Goal: Information Seeking & Learning: Learn about a topic

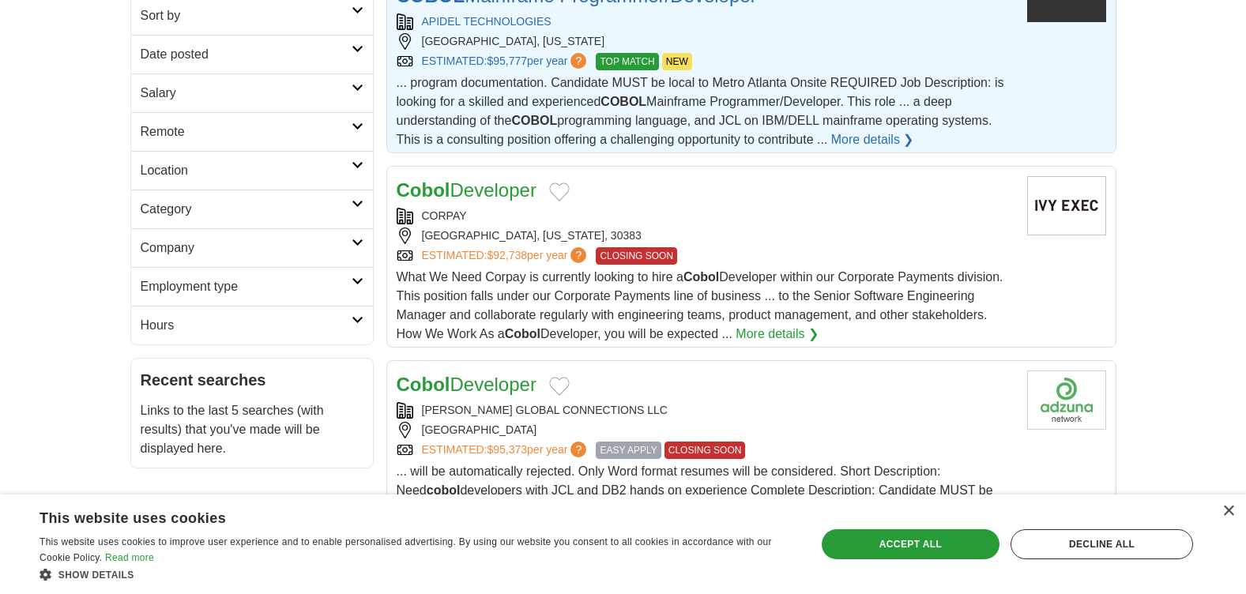
scroll to position [395, 0]
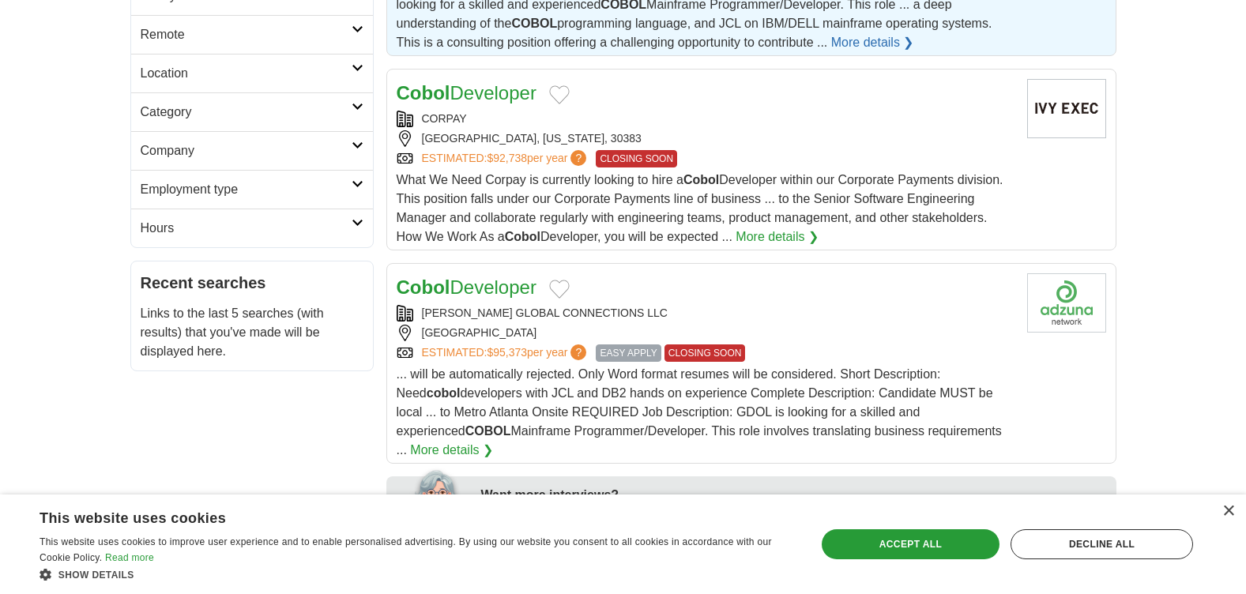
click at [753, 235] on div "What We Need Corpay is currently looking to hire a Cobol Developer within our C…" at bounding box center [705, 209] width 618 height 76
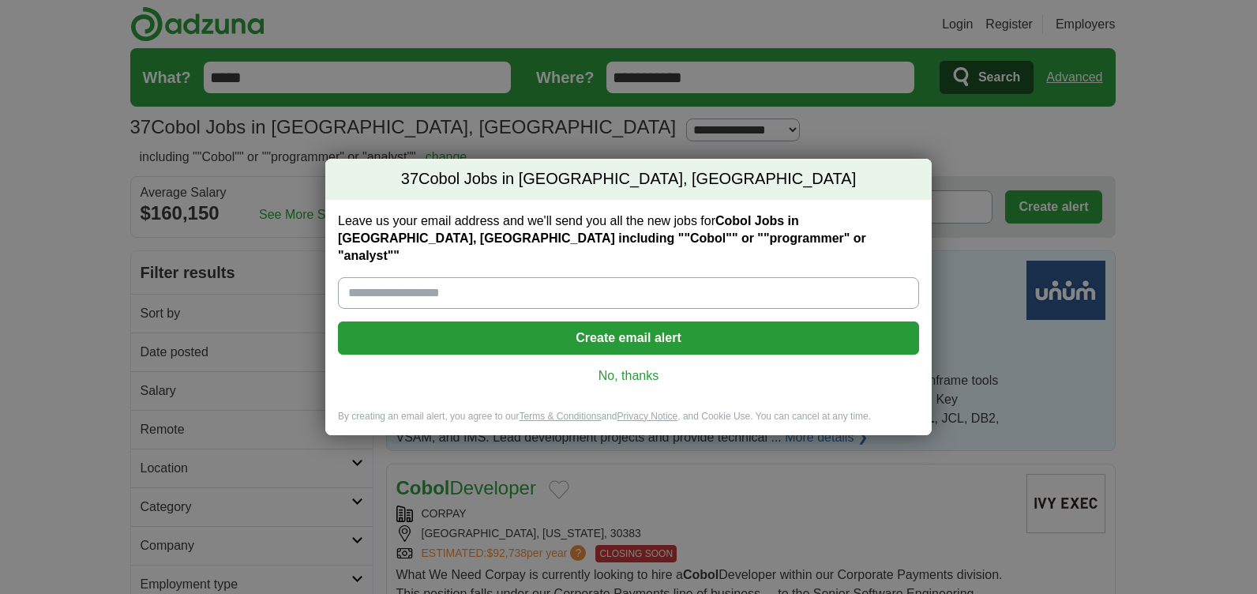
click at [641, 370] on link "No, thanks" at bounding box center [629, 375] width 556 height 17
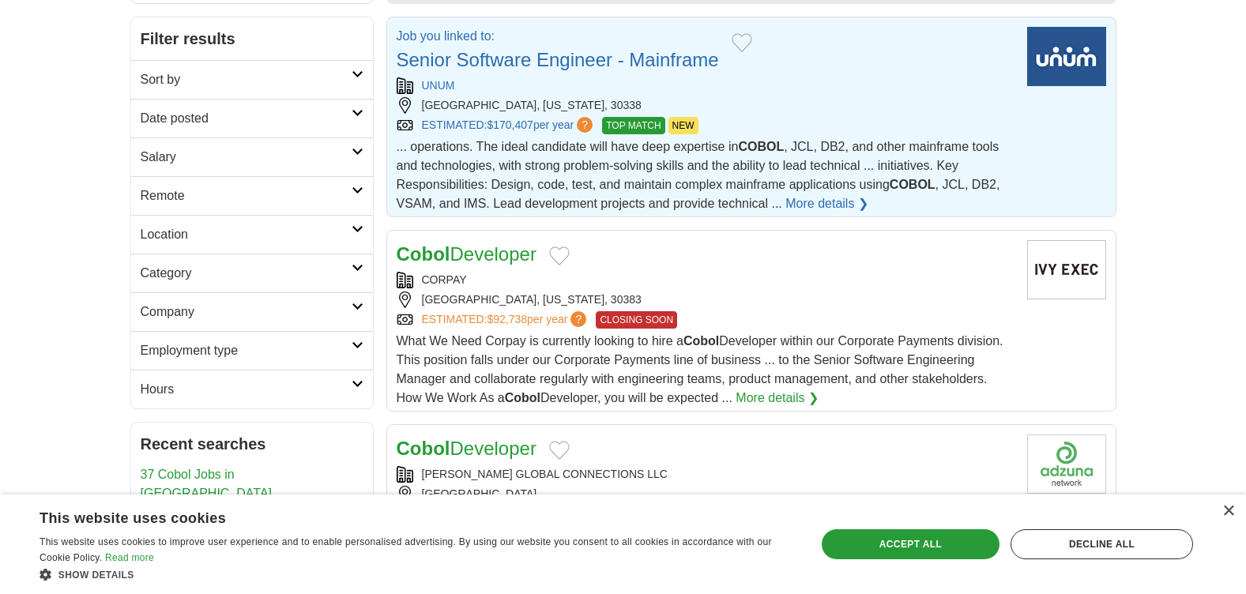
scroll to position [79, 0]
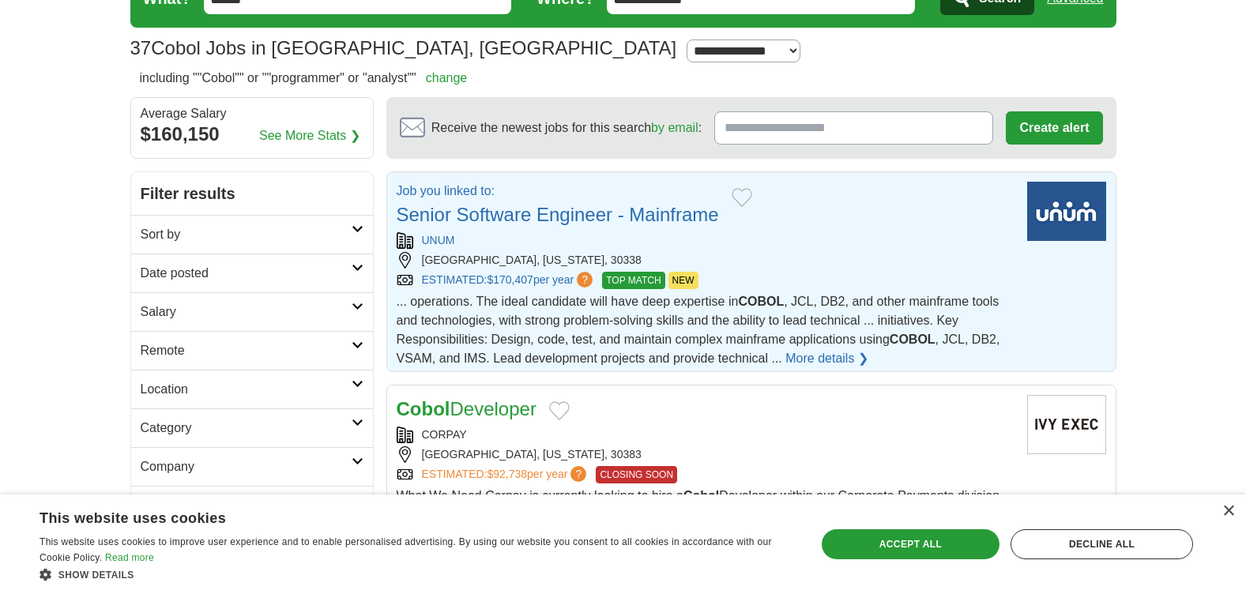
click at [772, 362] on span "... operations. The ideal candidate will have deep expertise in COBOL , JCL, DB…" at bounding box center [697, 330] width 603 height 70
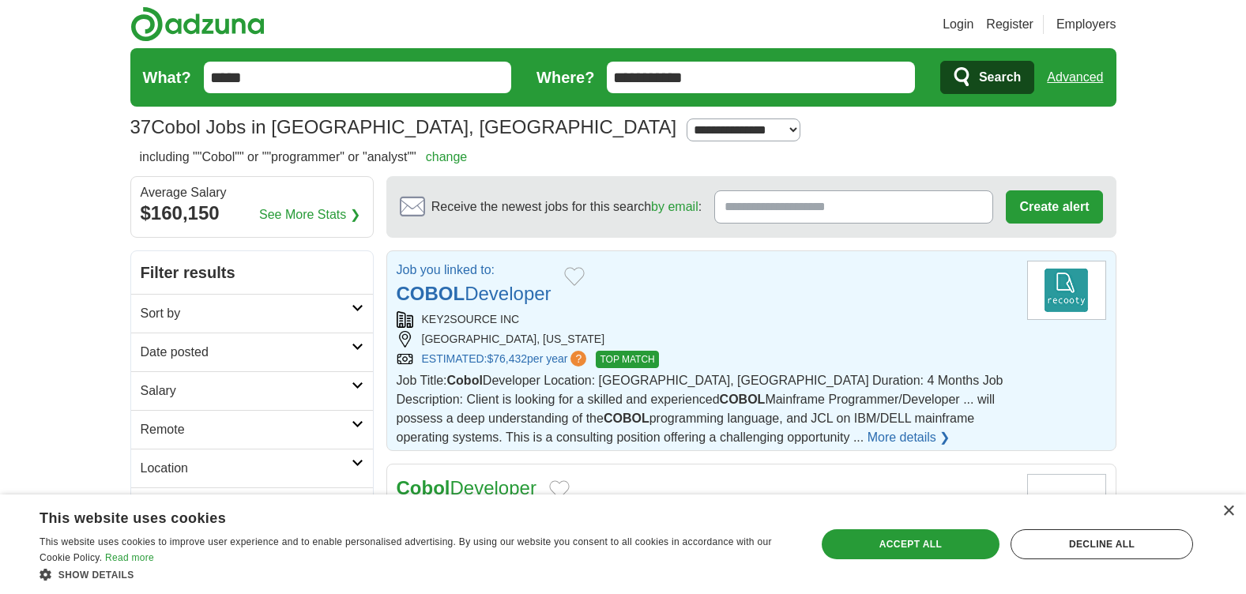
click at [507, 289] on link "COBOL Developer" at bounding box center [473, 293] width 155 height 21
